Goal: Browse casually: Explore the website without a specific task or goal

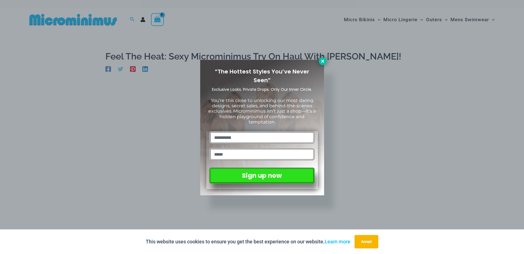
click at [322, 62] on icon at bounding box center [322, 61] width 5 height 5
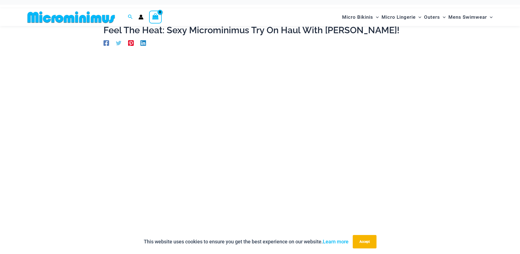
scroll to position [24, 0]
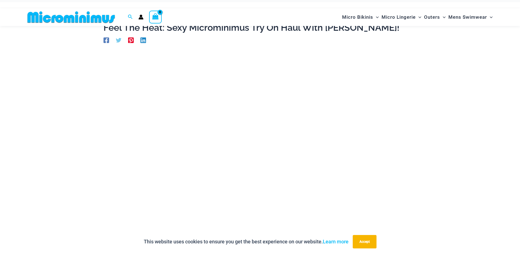
click at [76, 17] on img at bounding box center [71, 17] width 92 height 13
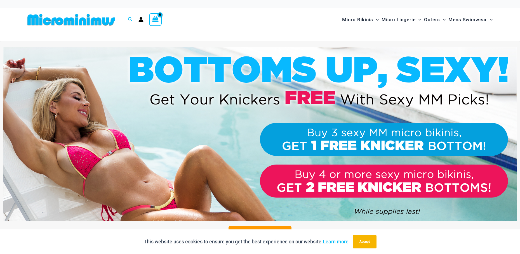
click at [18, 23] on div "Search for: Search Search No products in the cart. No products in the cart. Con…" at bounding box center [260, 19] width 492 height 23
drag, startPoint x: 19, startPoint y: 22, endPoint x: 97, endPoint y: 22, distance: 78.0
click at [97, 22] on div "Search for: Search Search No products in the cart. No products in the cart. Con…" at bounding box center [260, 19] width 492 height 23
drag, startPoint x: 97, startPoint y: 22, endPoint x: 237, endPoint y: 23, distance: 139.8
click at [237, 23] on div "Search for: Search Search No products in the cart. No products in the cart. Con…" at bounding box center [136, 19] width 223 height 23
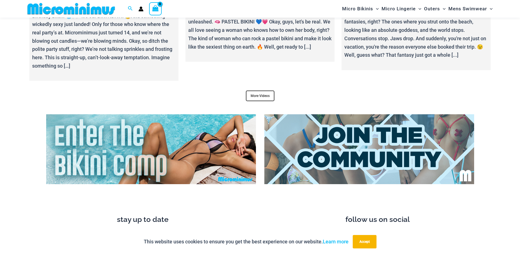
scroll to position [2121, 0]
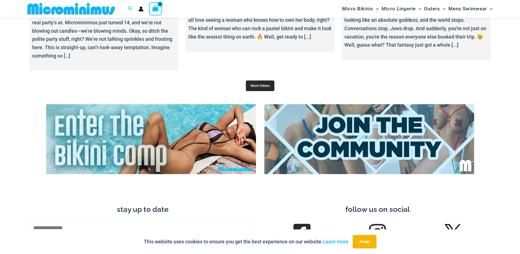
click at [255, 84] on link "More Videos" at bounding box center [260, 86] width 29 height 11
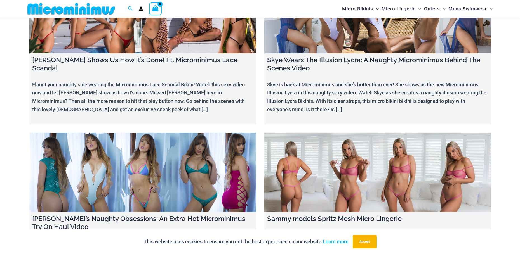
scroll to position [6788, 0]
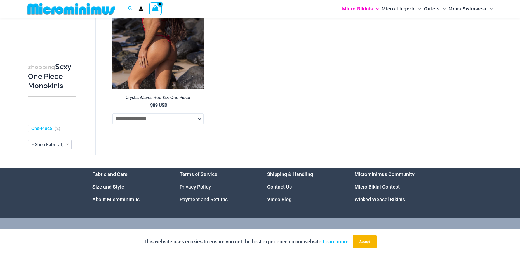
scroll to position [1087, 0]
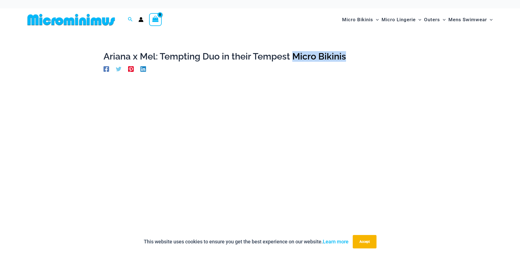
drag, startPoint x: 292, startPoint y: 56, endPoint x: 342, endPoint y: 55, distance: 50.3
click at [342, 55] on h1 "Ariana x Mel: Tempting Duo in their Tempest Micro Bikinis" at bounding box center [259, 56] width 313 height 11
drag, startPoint x: 342, startPoint y: 55, endPoint x: 329, endPoint y: 57, distance: 13.3
copy h1 "Micro Bikinis"
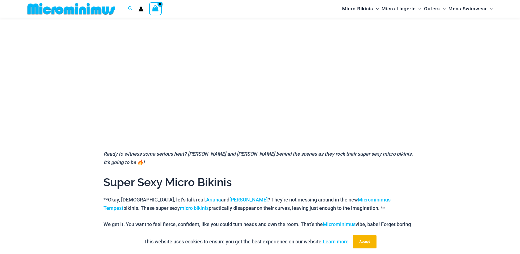
scroll to position [108, 0]
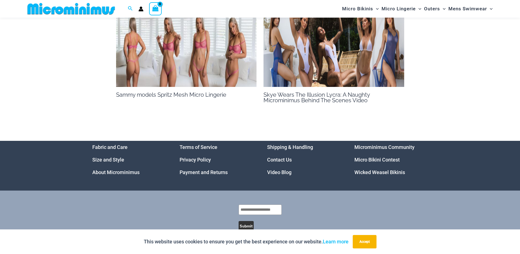
scroll to position [723, 0]
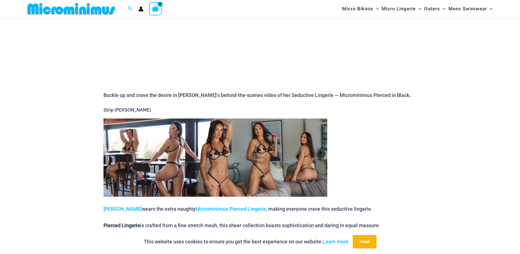
scroll to position [164, 0]
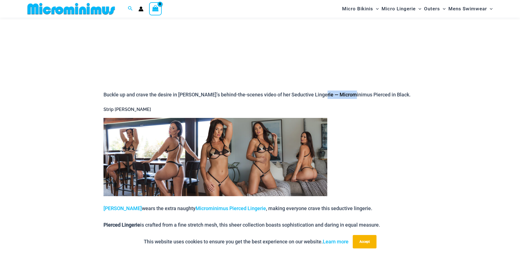
drag, startPoint x: 319, startPoint y: 95, endPoint x: 352, endPoint y: 92, distance: 32.8
click at [352, 92] on span "Buckle up and crave the desire in [PERSON_NAME]’s behind-the-scenes video of he…" at bounding box center [256, 95] width 307 height 6
drag, startPoint x: 352, startPoint y: 92, endPoint x: 344, endPoint y: 94, distance: 8.2
copy span "Microminimus"
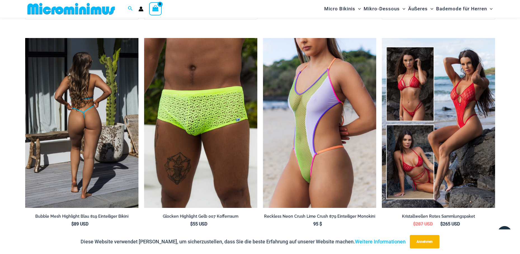
scroll to position [1533, 0]
